Goal: Task Accomplishment & Management: Manage account settings

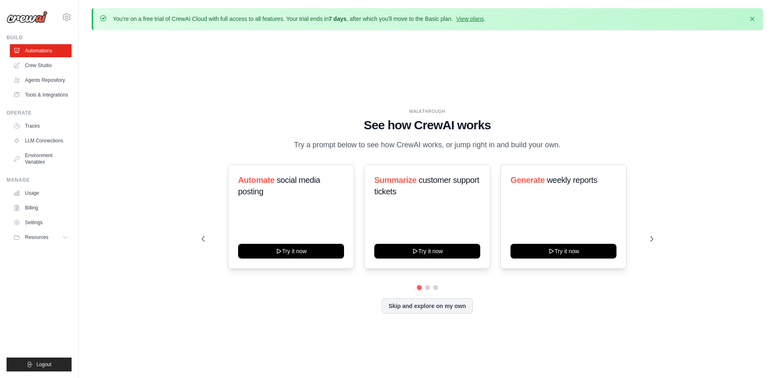
click at [195, 53] on div "WALKTHROUGH See how [PERSON_NAME] works Try a prompt below to see how [PERSON_N…" at bounding box center [427, 217] width 671 height 361
click at [20, 143] on icon at bounding box center [17, 140] width 7 height 7
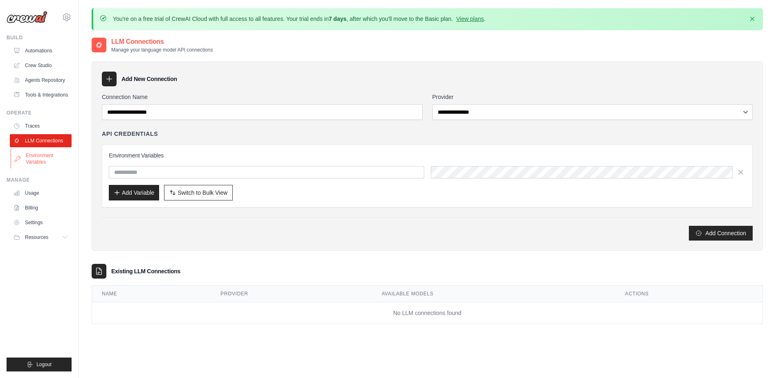
click at [29, 156] on link "Environment Variables" at bounding box center [42, 159] width 62 height 20
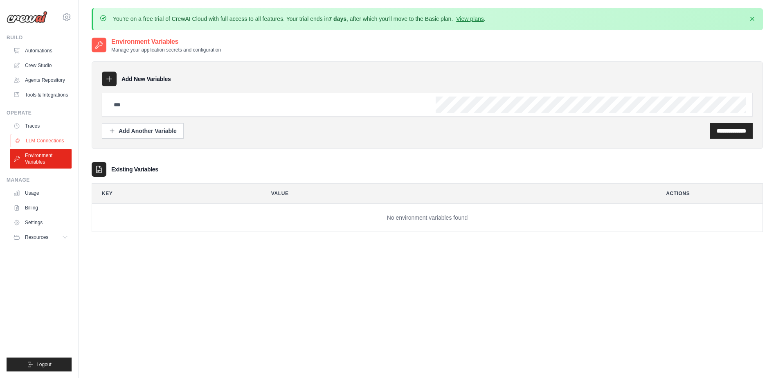
click at [34, 141] on link "LLM Connections" at bounding box center [42, 140] width 62 height 13
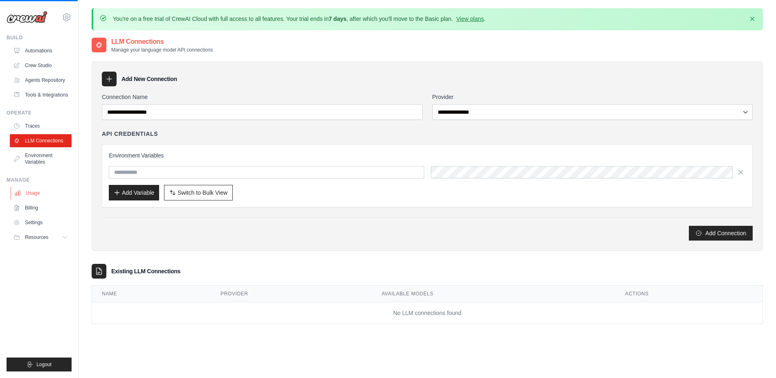
click at [31, 192] on link "Usage" at bounding box center [42, 192] width 62 height 13
click at [35, 210] on link "Billing" at bounding box center [42, 207] width 62 height 13
click at [36, 223] on link "Settings" at bounding box center [42, 222] width 62 height 13
click at [34, 241] on button "Resources" at bounding box center [42, 237] width 62 height 13
